Goal: Information Seeking & Learning: Learn about a topic

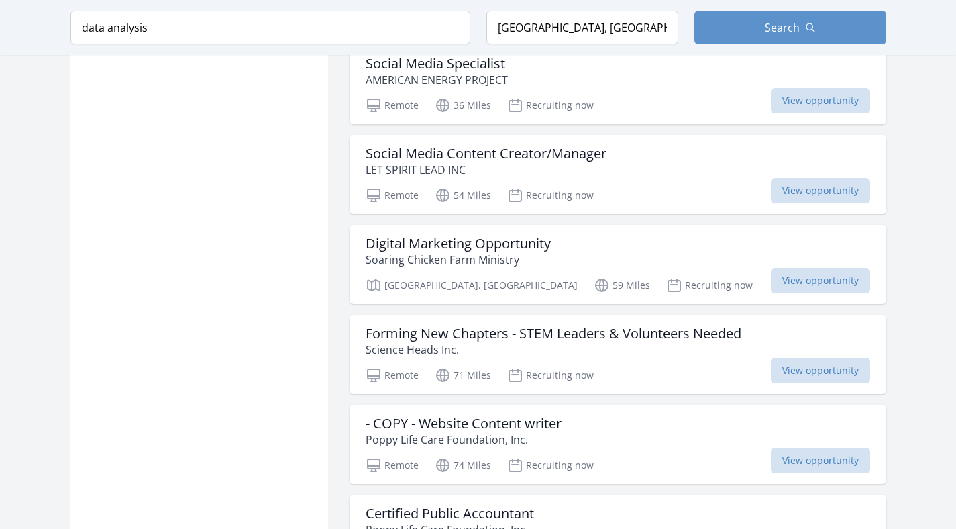
scroll to position [3543, 0]
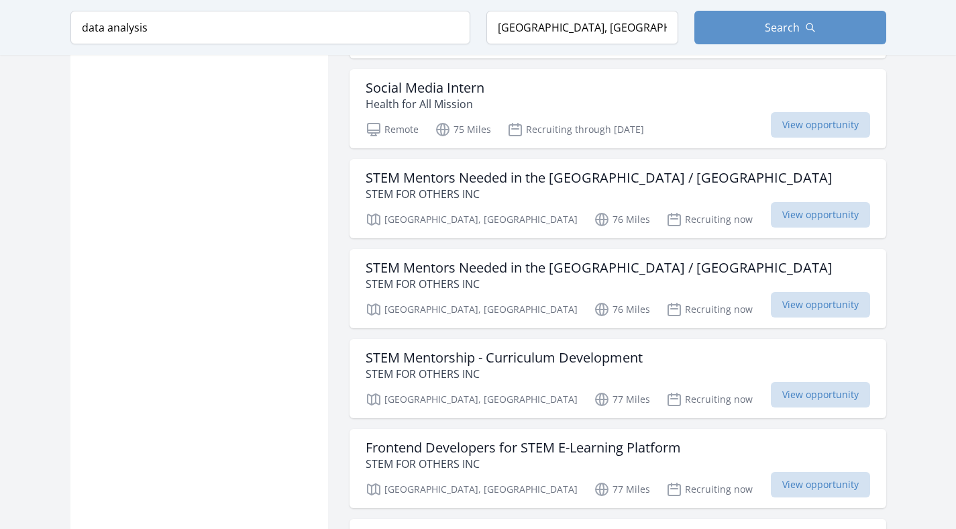
scroll to position [3908, 0]
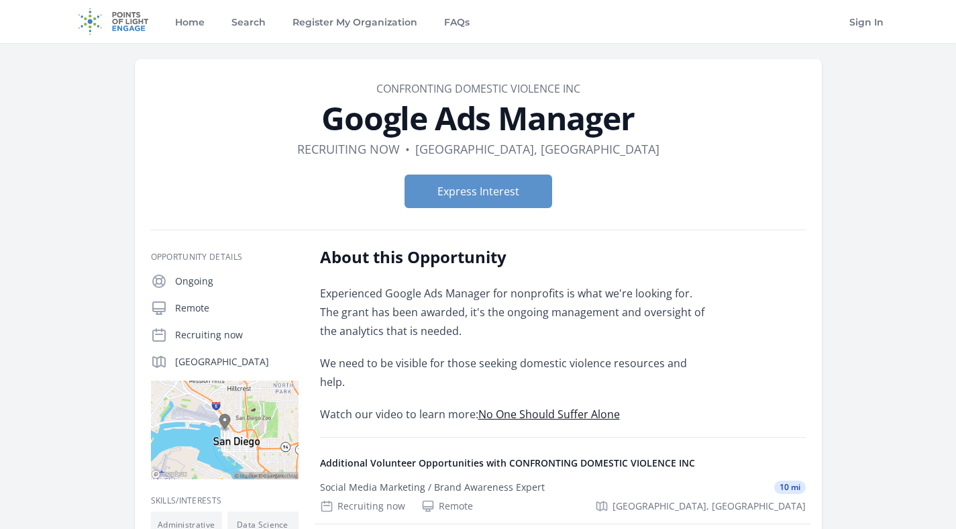
click at [487, 295] on p "Experienced Google Ads Manager for nonprofits is what we're looking for. The gr…" at bounding box center [516, 312] width 393 height 56
